Goal: Transaction & Acquisition: Purchase product/service

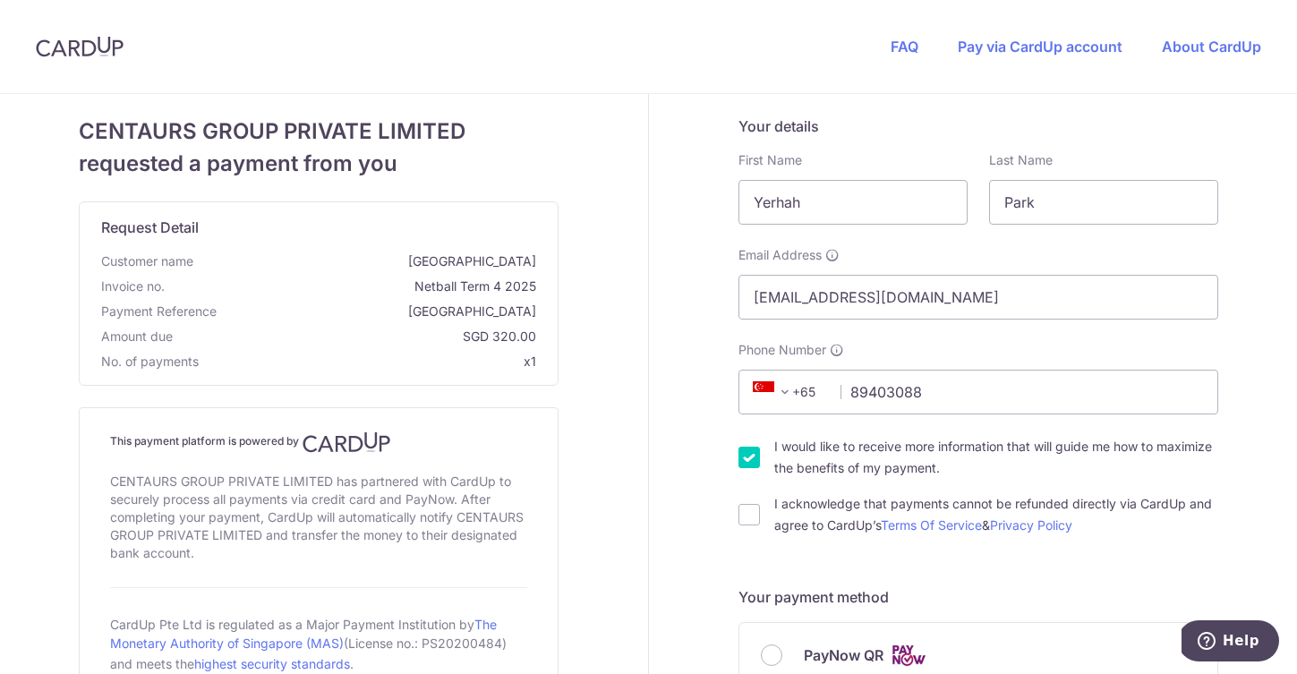
scroll to position [163, 0]
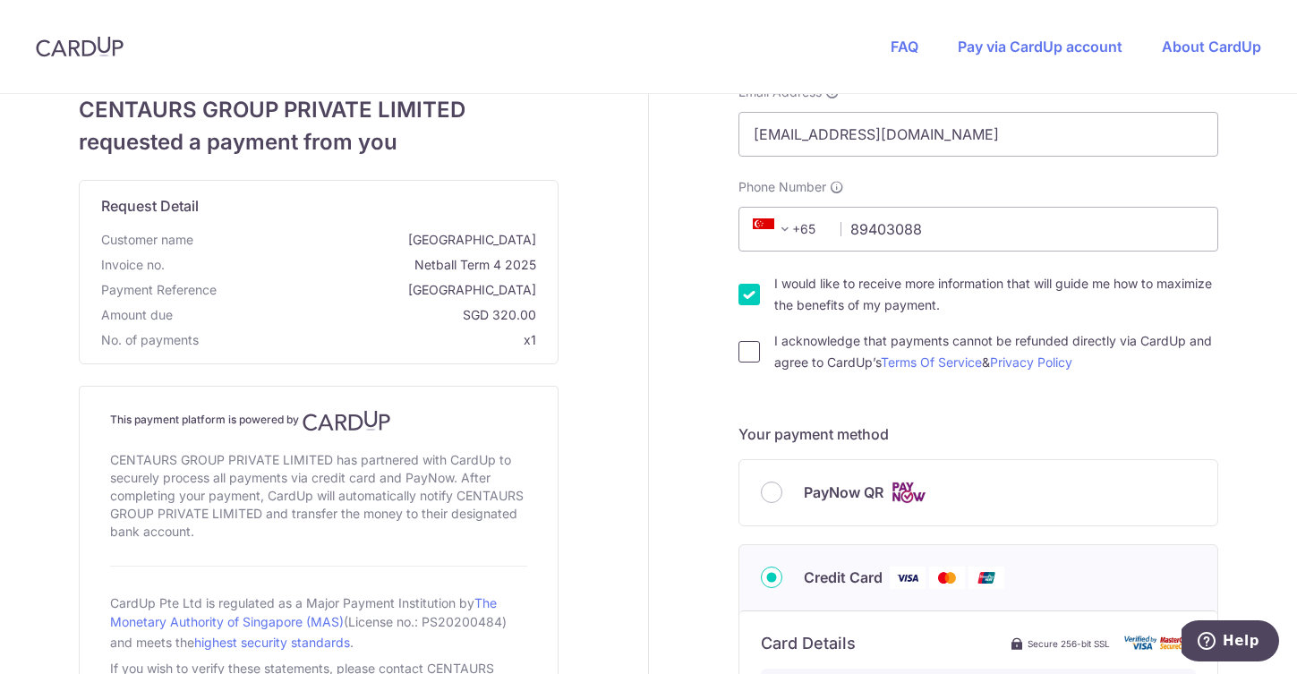
type input "89403088"
click at [748, 360] on input "I acknowledge that payments cannot be refunded directly via CardUp and agree to…" at bounding box center [748, 351] width 21 height 21
checkbox input "true"
click at [740, 294] on input "I would like to receive more information that will guide me how to maximize the…" at bounding box center [748, 294] width 21 height 21
checkbox input "false"
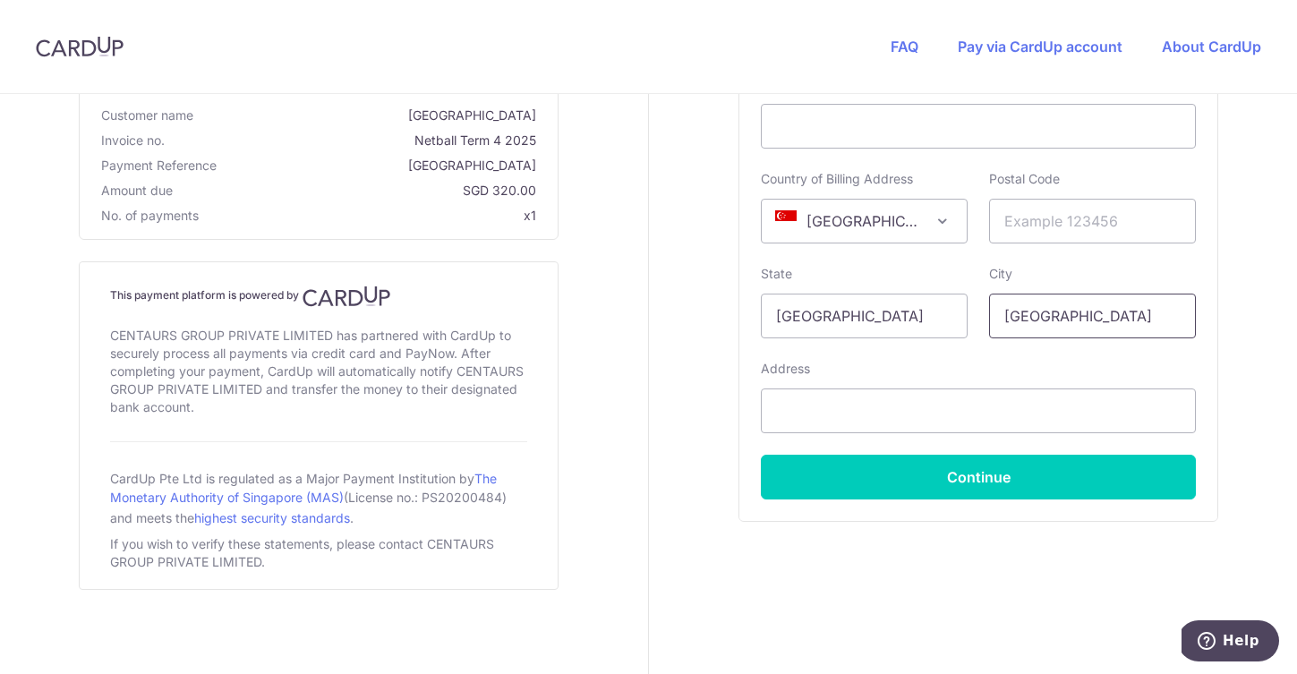
scroll to position [860, 0]
type input "249614"
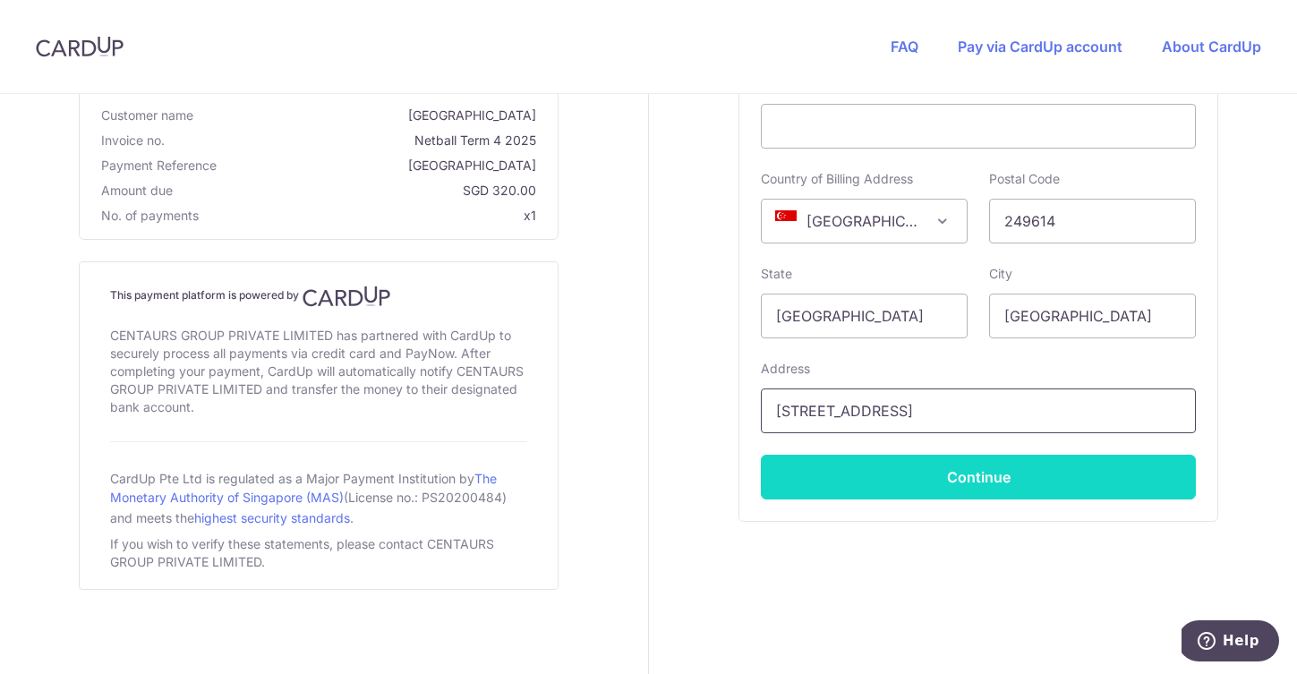
type input "[STREET_ADDRESS]"
click at [985, 477] on button "Continue" at bounding box center [978, 477] width 435 height 45
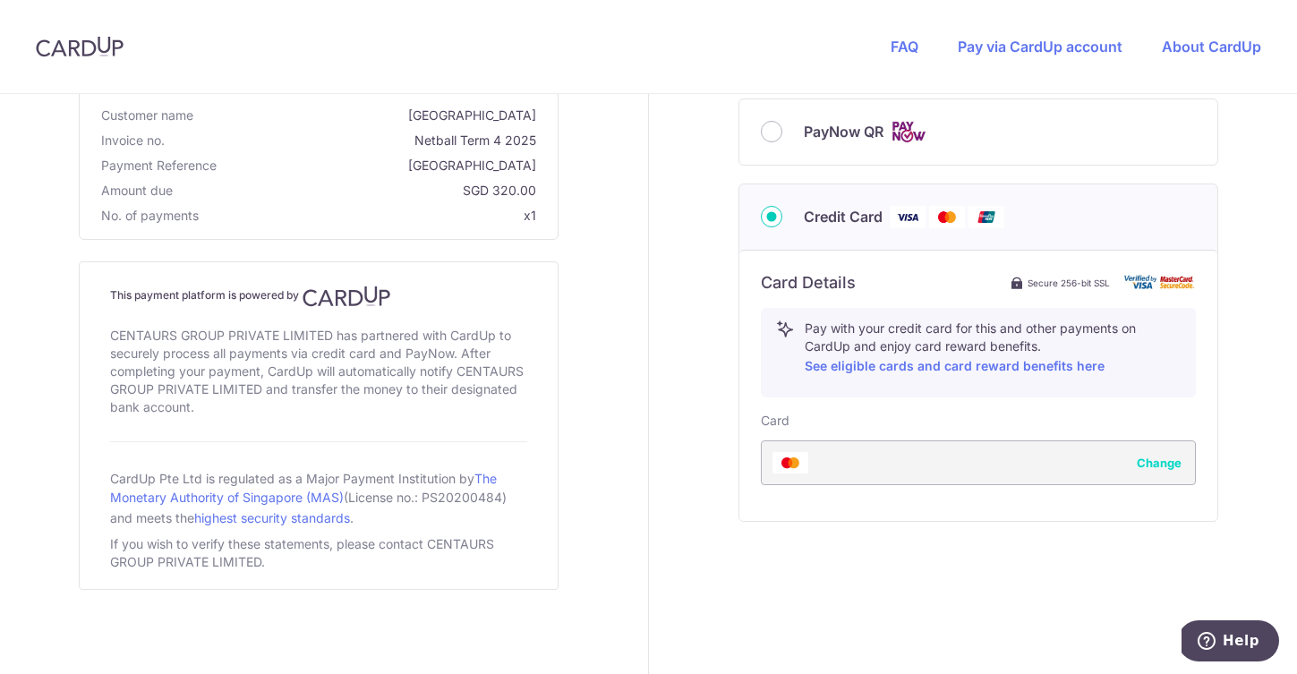
type input "**** 6509"
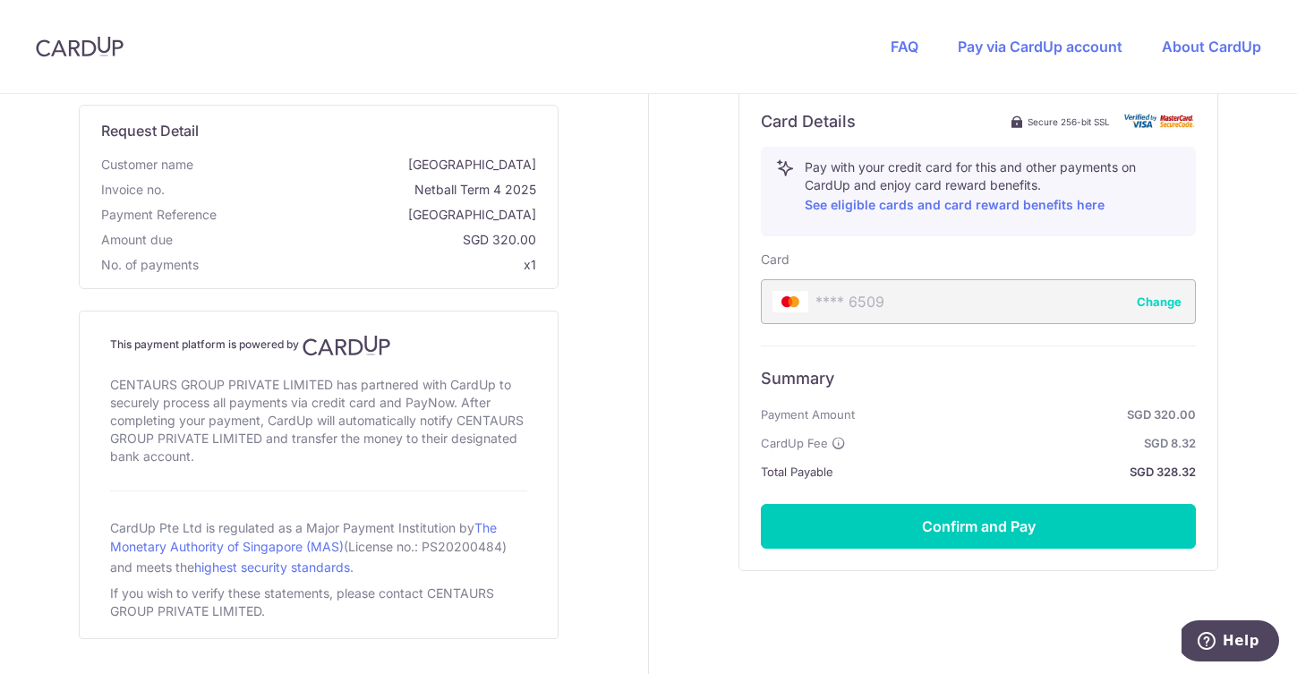
scroll to position [697, 0]
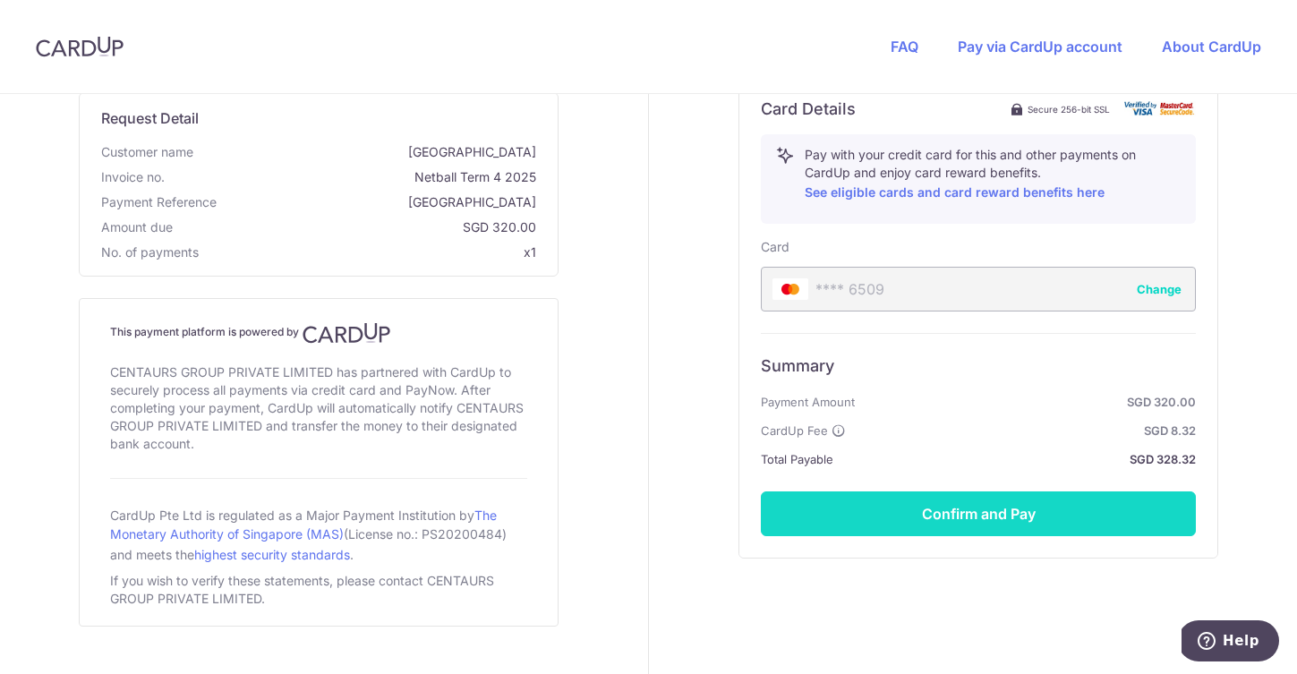
click at [961, 514] on button "Confirm and Pay" at bounding box center [978, 513] width 435 height 45
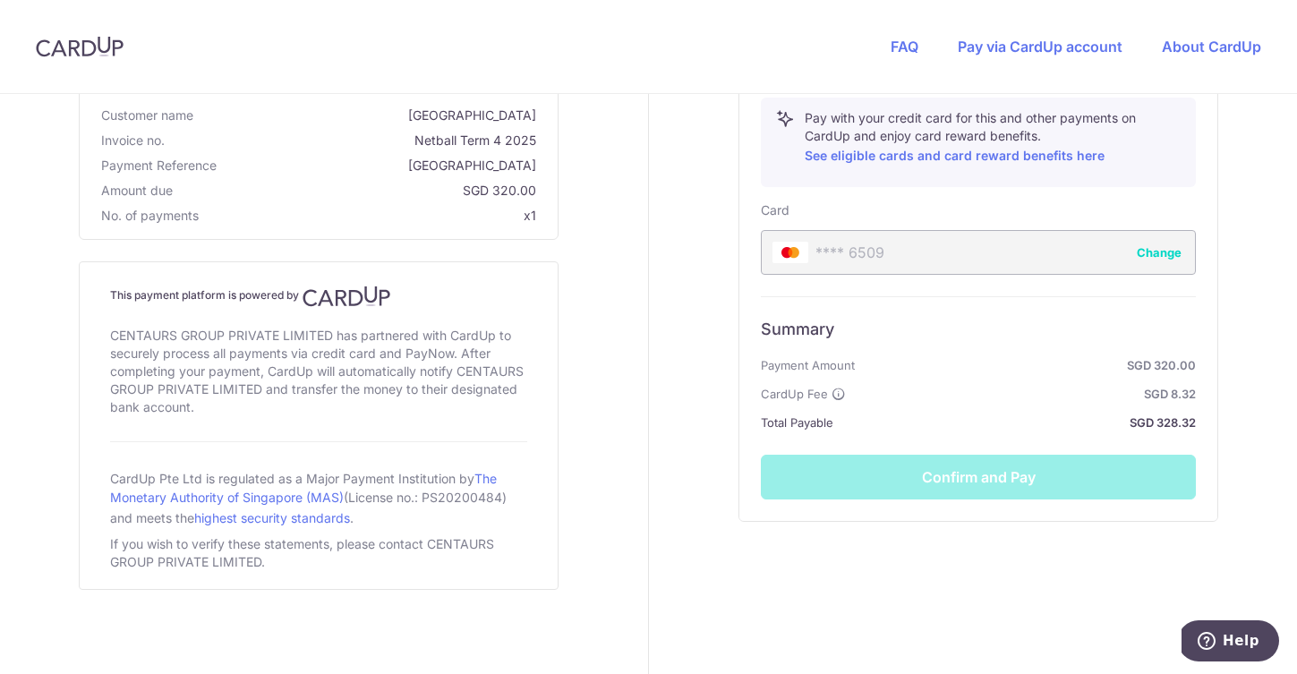
scroll to position [734, 0]
